Goal: Check status: Check status

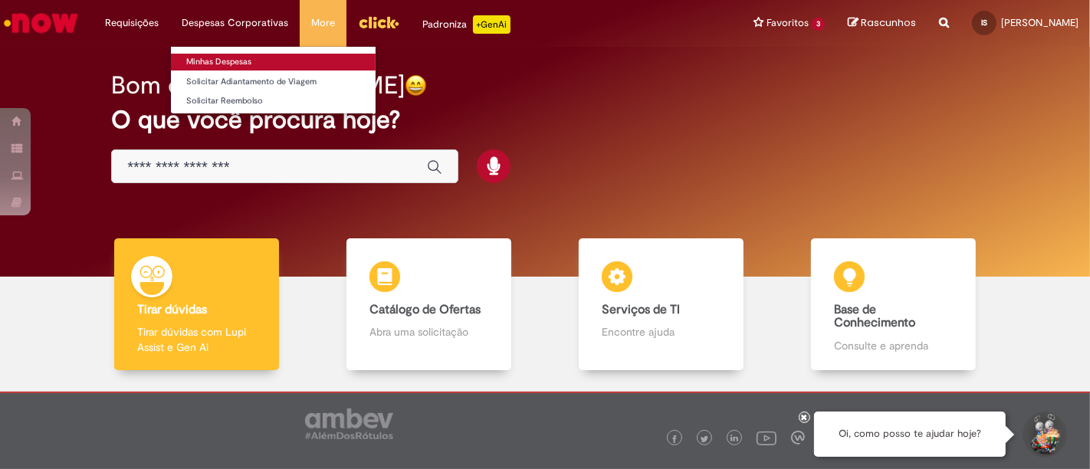
click at [216, 54] on link "Minhas Despesas" at bounding box center [273, 62] width 205 height 17
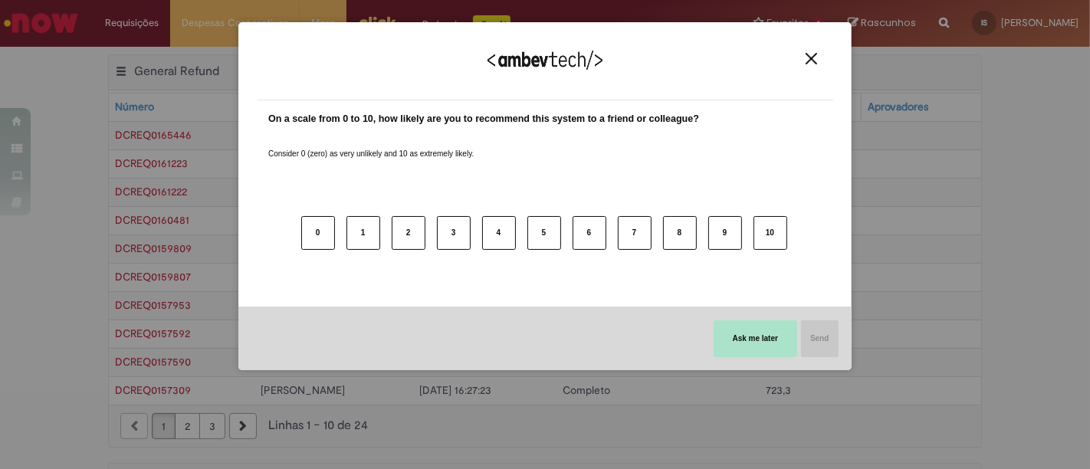
click at [751, 333] on button "Ask me later" at bounding box center [756, 338] width 84 height 37
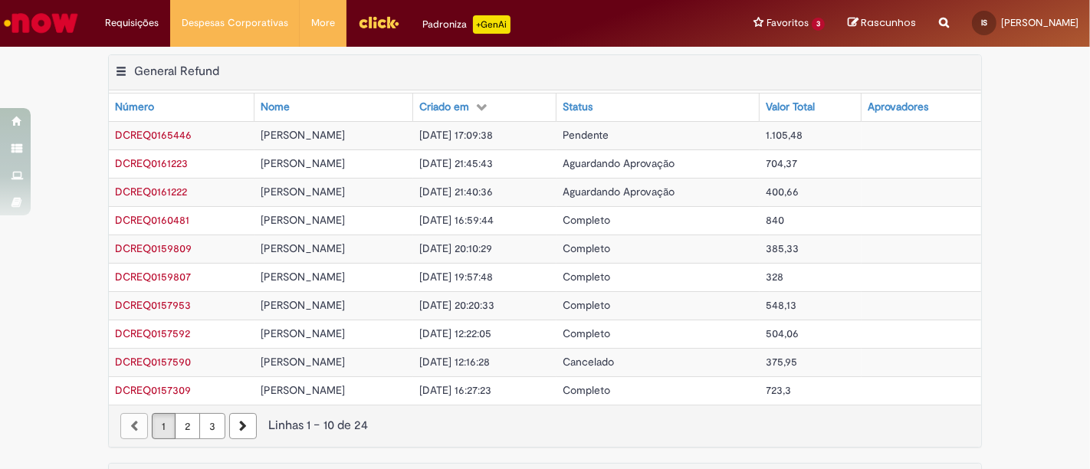
click at [570, 132] on tr "DCREQ0165446 [PERSON_NAME] [DATE] 17:09:38 Pendente 1.105,48" at bounding box center [545, 135] width 872 height 28
click at [539, 128] on td "[DATE] 17:09:38" at bounding box center [484, 135] width 143 height 28
click at [598, 136] on span "Pendente" at bounding box center [586, 135] width 46 height 14
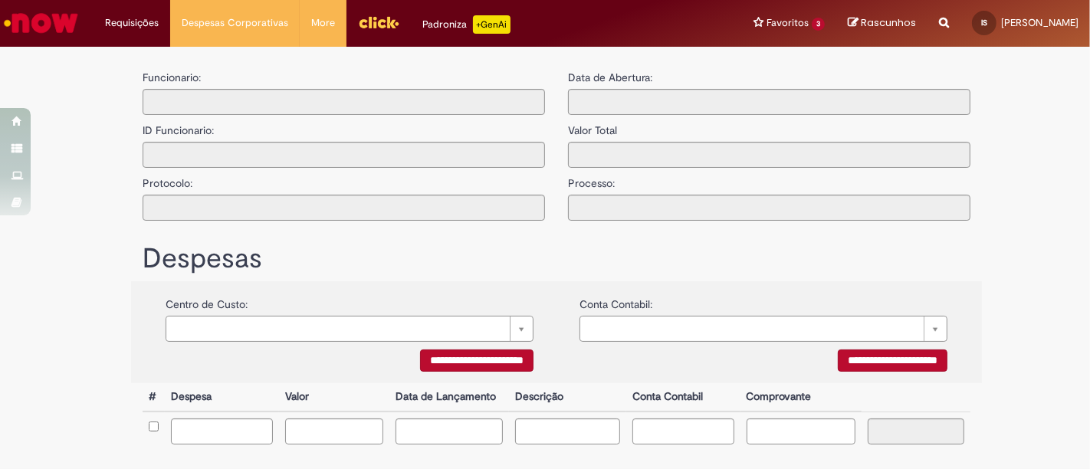
type input "**********"
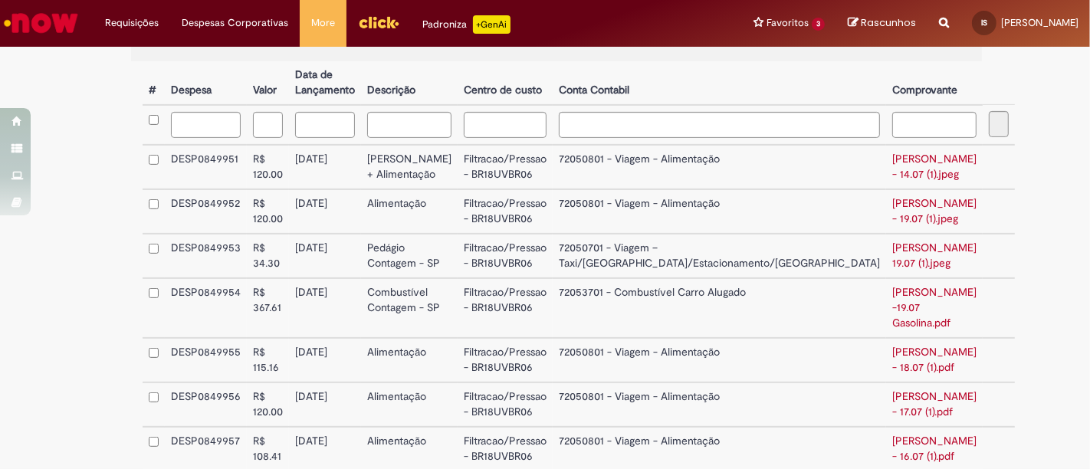
scroll to position [585, 0]
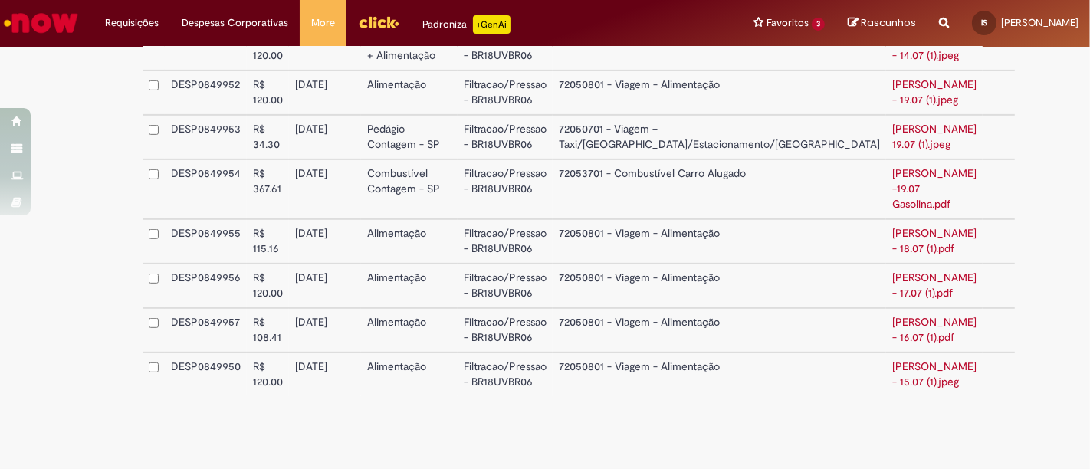
click at [911, 450] on div "Estamos atuando em alguns problemas com a integração do SAP, desabilitamos o bo…" at bounding box center [556, 457] width 851 height 15
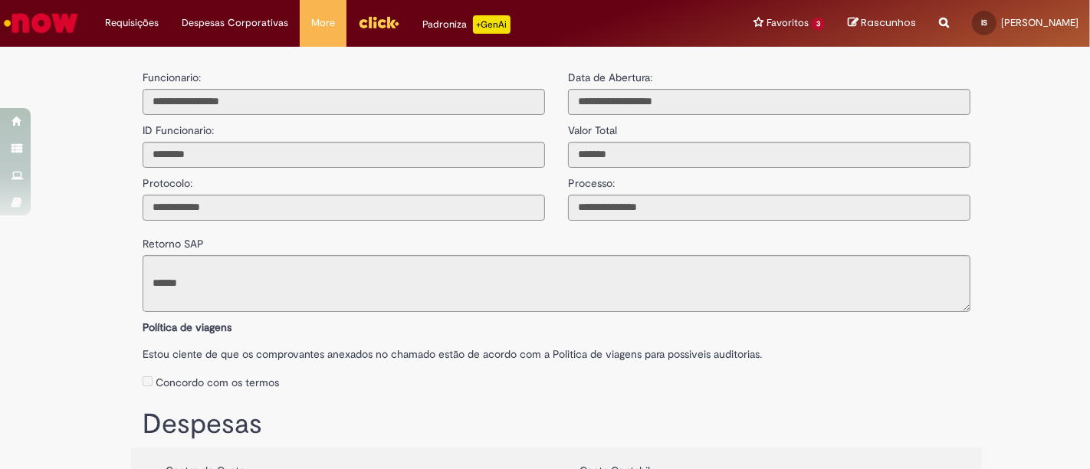
scroll to position [0, 0]
